Goal: Information Seeking & Learning: Find specific fact

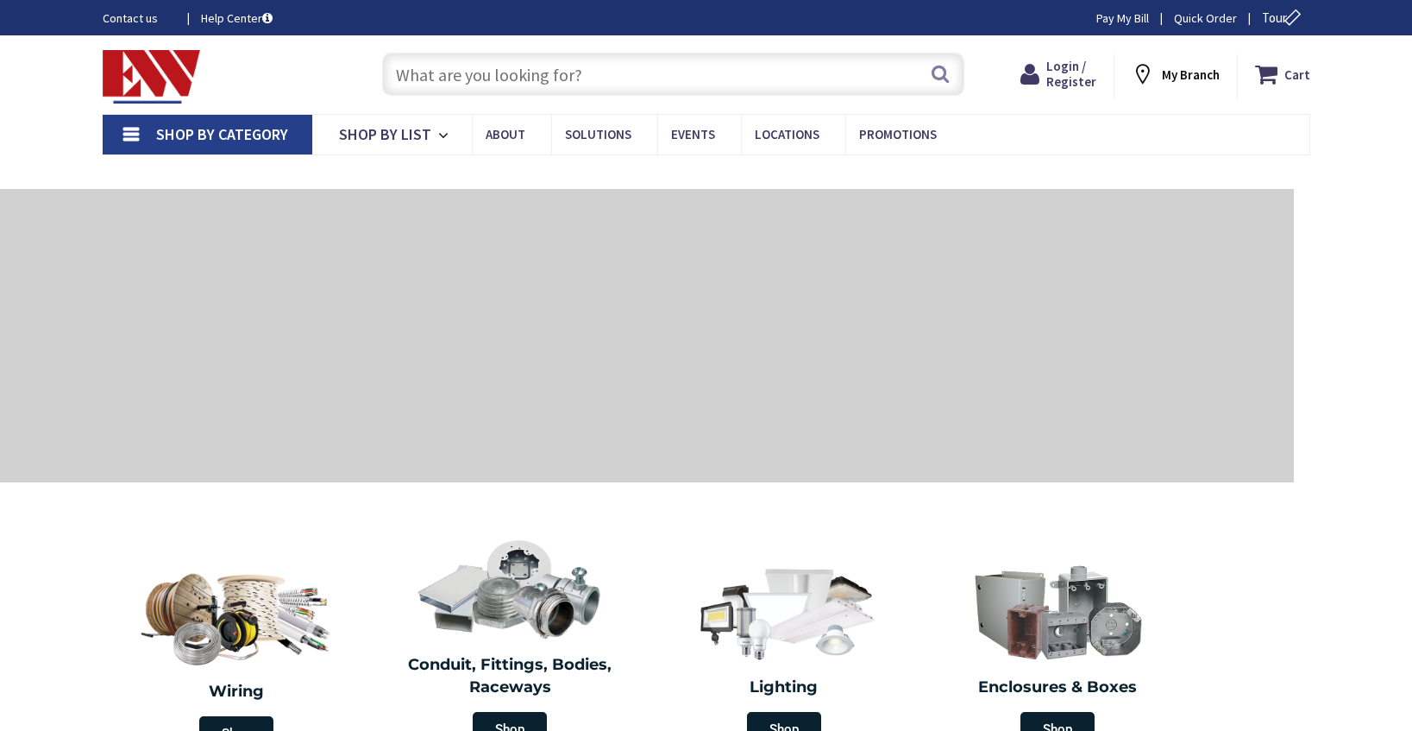
type input "U4372-XT-5T9-AMS"
type input "[STREET_ADDRESS]"
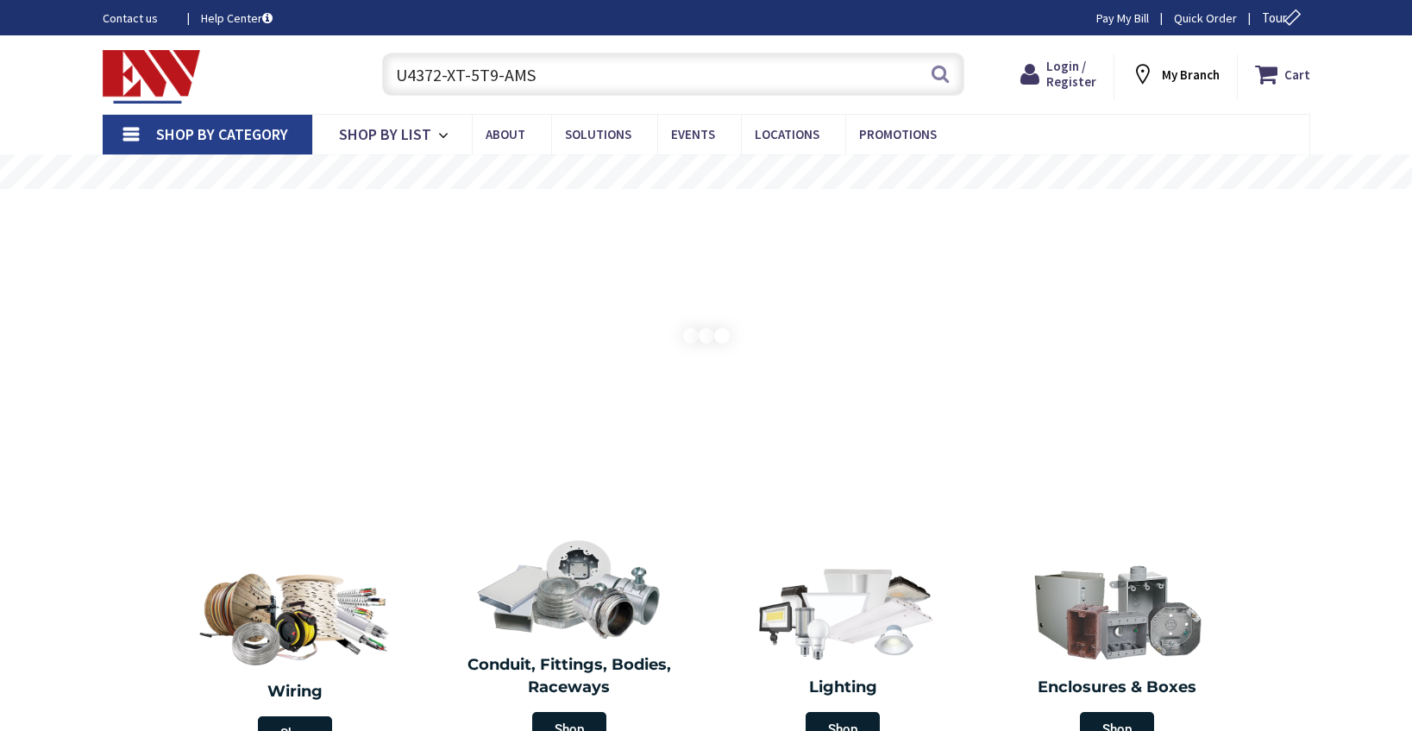
type input "U4372-XT-5T9-AMS"
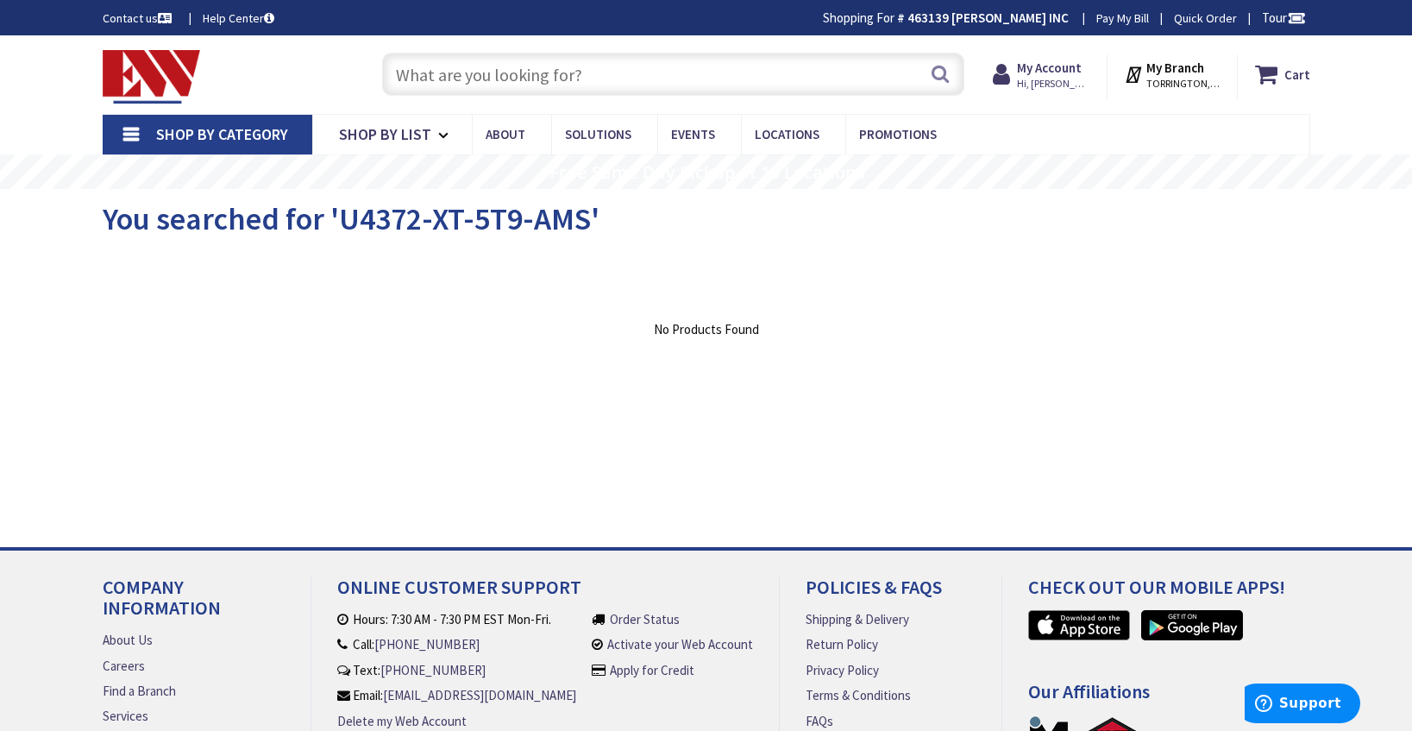
click at [1083, 408] on div "View Subcategories Clear all No Products Found We found a particular page for y…" at bounding box center [706, 383] width 1207 height 259
click at [499, 76] on input "text" at bounding box center [673, 74] width 582 height 43
paste input "35-9102"
type input "35-9102"
click at [418, 81] on input "text" at bounding box center [673, 74] width 582 height 43
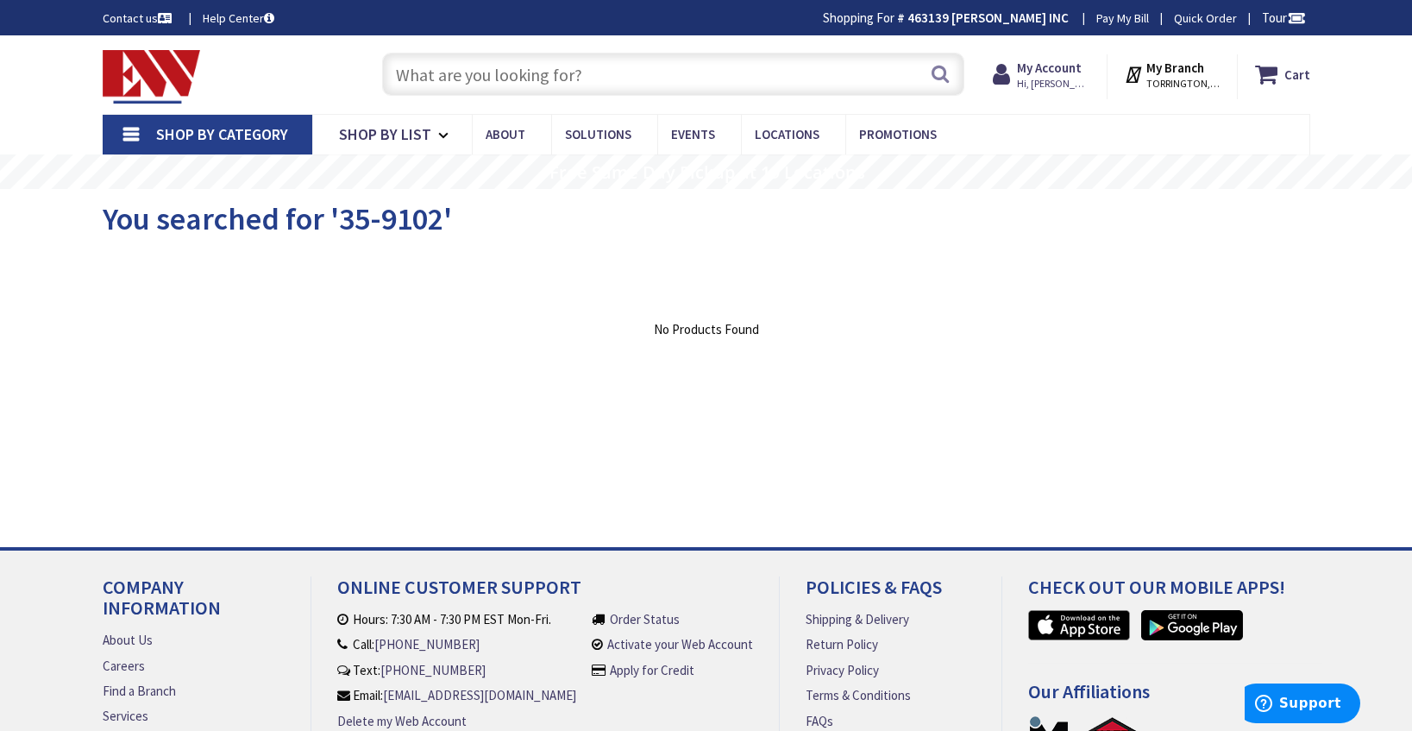
paste input "BVL50"
type input "BVL50"
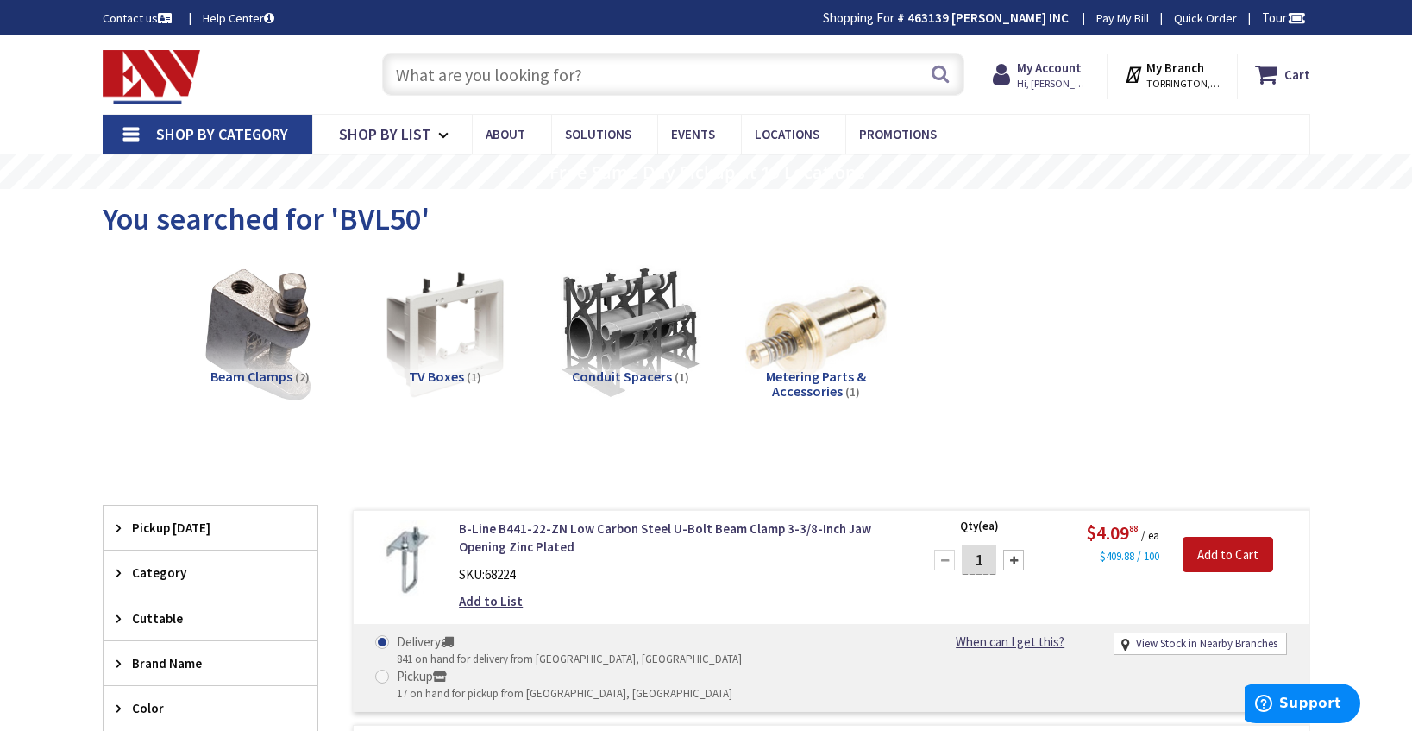
click at [485, 98] on div "Search" at bounding box center [668, 73] width 591 height 55
click at [502, 74] on input "text" at bounding box center [673, 74] width 582 height 43
paste input "4A55765H24"
type input "4A55765H24"
